Goal: Transaction & Acquisition: Register for event/course

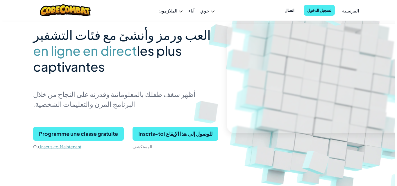
scroll to position [58, 0]
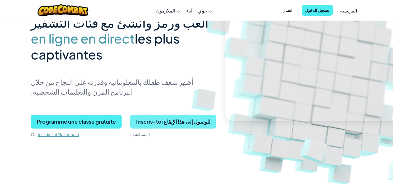
click at [158, 122] on font "Inscris-toi للوصول إلى هذا الإيقاع" at bounding box center [173, 121] width 74 height 7
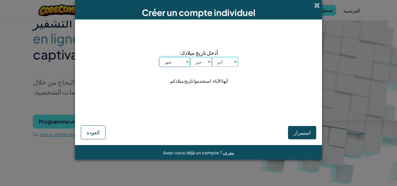
click at [171, 64] on select "شهر [PERSON_NAME] يونيو يوليو أوت سبتمبر أكتوبر نوفمبر ديسمبر" at bounding box center [174, 62] width 31 height 10
select select "4"
click at [159, 57] on select "شهر [PERSON_NAME] يونيو يوليو أوت سبتمبر أكتوبر نوفمبر ديسمبر" at bounding box center [174, 62] width 31 height 10
click at [207, 63] on select "جور 1 2 3 4 5 6 7 8 9 10 11 12 13 14 15 16 17 18 19 20 21 22 23 24 25 26 27 28 …" at bounding box center [201, 62] width 22 height 10
select select "23"
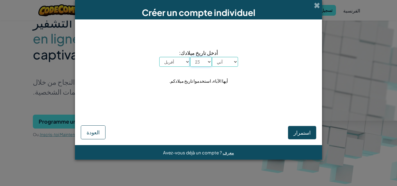
click at [190, 57] on select "جور 1 2 3 4 5 6 7 8 9 10 11 12 13 14 15 16 17 18 19 20 21 22 23 24 25 26 27 28 …" at bounding box center [201, 62] width 22 height 10
click at [226, 60] on select "آني 2025 2024 2023 2022 2021 2020 2019 2018 2017 2016 2015 2014 2013 2012 2011 …" at bounding box center [225, 62] width 26 height 10
select select "2010"
click at [212, 57] on select "آني 2025 2024 2023 2022 2021 2020 2019 2018 2017 2016 2015 2014 2013 2012 2011 …" at bounding box center [225, 62] width 26 height 10
click at [305, 132] on font "استمرار" at bounding box center [302, 132] width 17 height 7
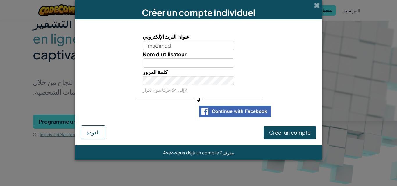
click at [216, 46] on input "imadimad" at bounding box center [189, 45] width 92 height 9
type input "imadimadswiftkay"
